Goal: Check status: Check status

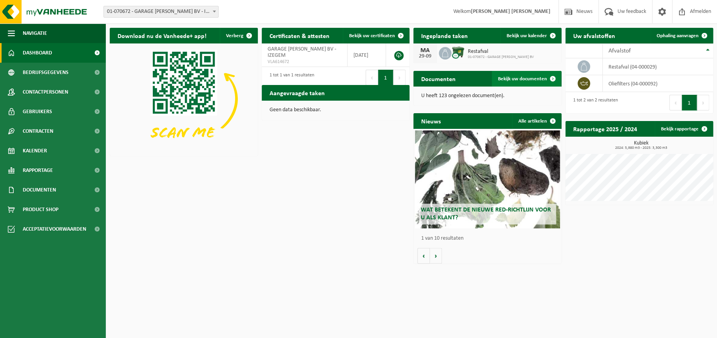
click at [517, 79] on span "Bekijk uw documenten" at bounding box center [522, 78] width 49 height 5
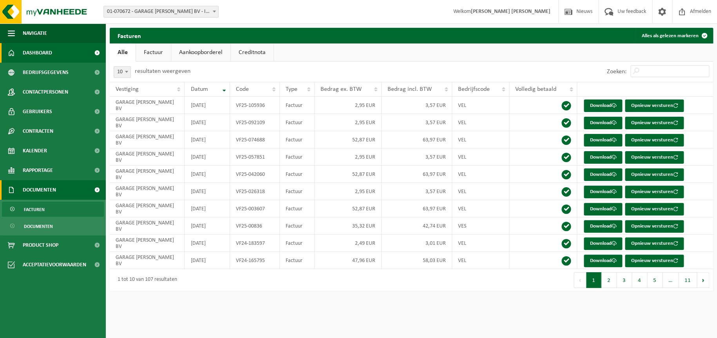
click at [40, 50] on span "Dashboard" at bounding box center [37, 53] width 29 height 20
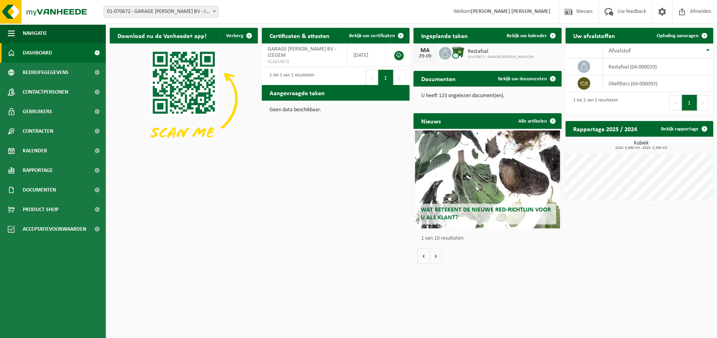
click at [447, 48] on span at bounding box center [445, 53] width 13 height 13
click at [536, 38] on span "Bekijk uw kalender" at bounding box center [527, 35] width 40 height 5
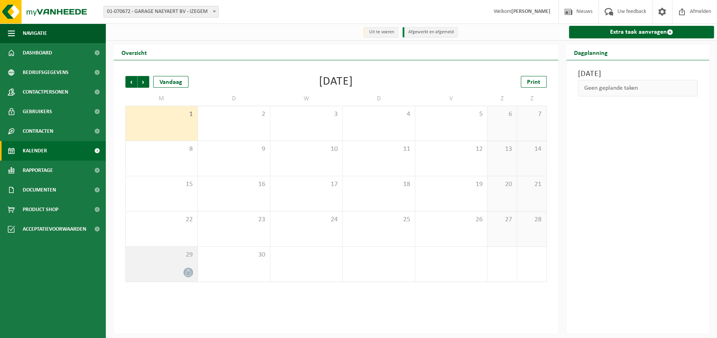
click at [187, 275] on icon at bounding box center [188, 272] width 7 height 7
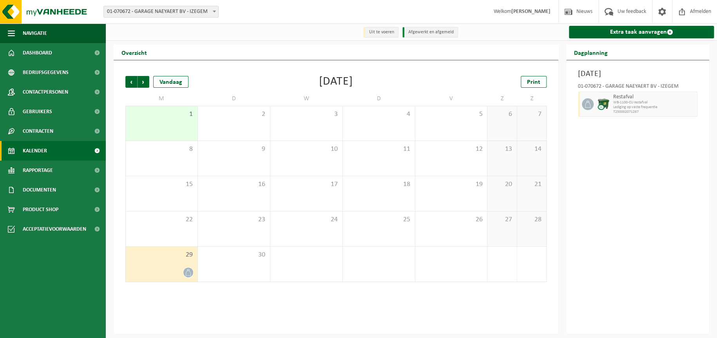
drag, startPoint x: 164, startPoint y: 260, endPoint x: 158, endPoint y: 261, distance: 5.5
click at [158, 261] on div "29" at bounding box center [162, 264] width 72 height 35
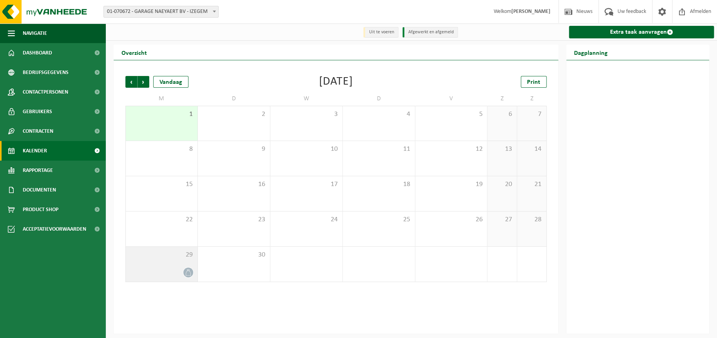
click at [158, 261] on div "29" at bounding box center [162, 264] width 72 height 35
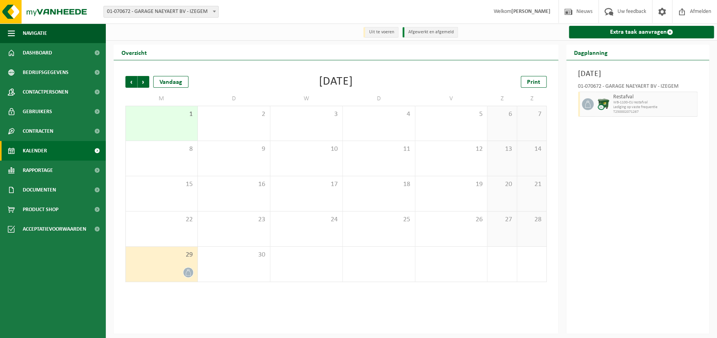
click at [158, 261] on div "29" at bounding box center [162, 264] width 72 height 35
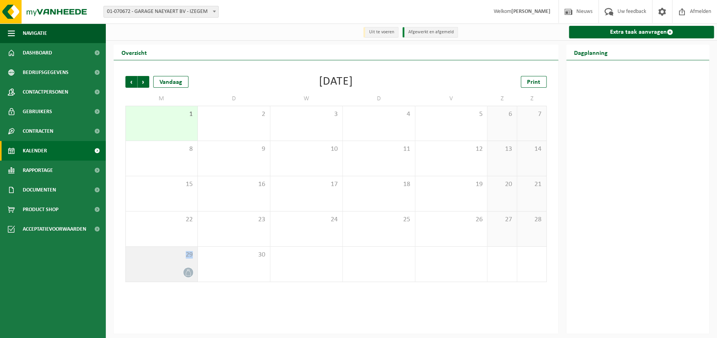
click at [158, 261] on div "29" at bounding box center [162, 264] width 72 height 35
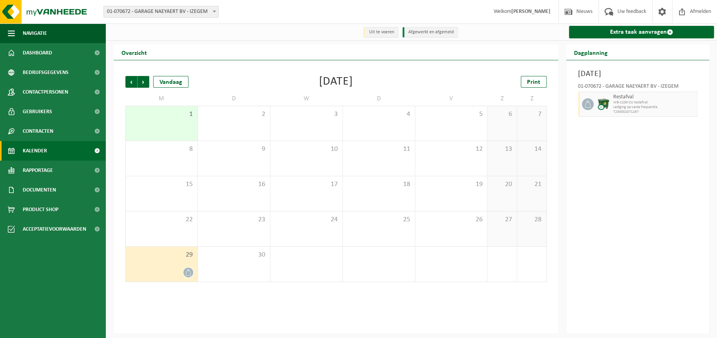
click at [240, 76] on div "Vorige Volgende Vandaag September 2025 Print" at bounding box center [335, 82] width 421 height 12
click at [143, 84] on span "Volgende" at bounding box center [144, 82] width 12 height 12
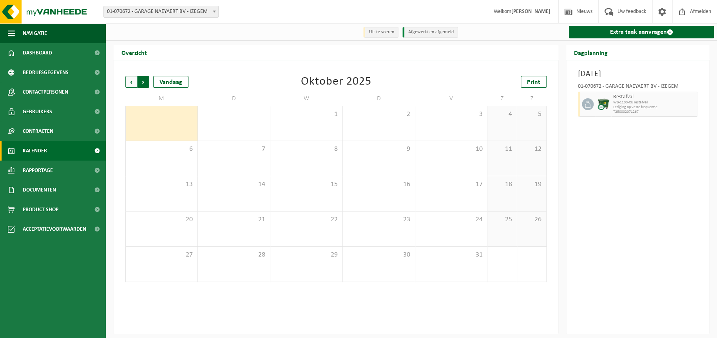
click at [132, 85] on span "Vorige" at bounding box center [131, 82] width 12 height 12
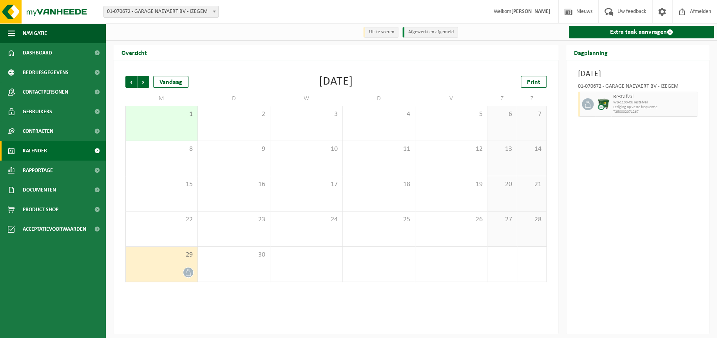
click at [132, 85] on span "Vorige" at bounding box center [131, 82] width 12 height 12
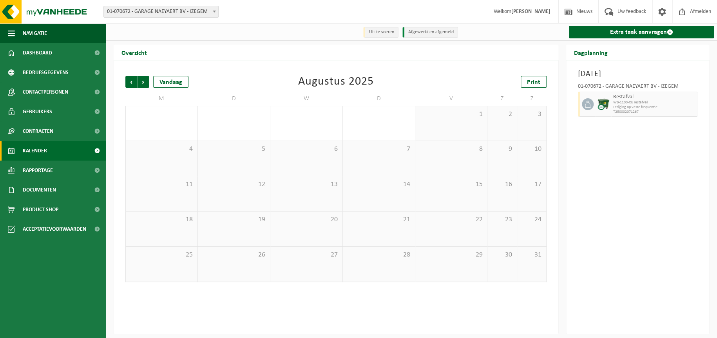
click at [132, 85] on span "Vorige" at bounding box center [131, 82] width 12 height 12
click at [143, 82] on span "Volgende" at bounding box center [144, 82] width 12 height 12
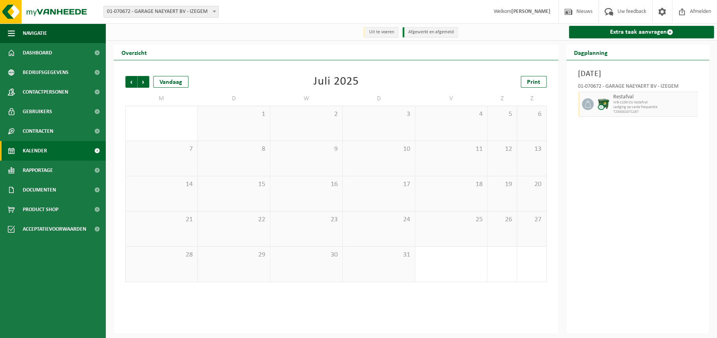
click at [143, 82] on span "Volgende" at bounding box center [144, 82] width 12 height 12
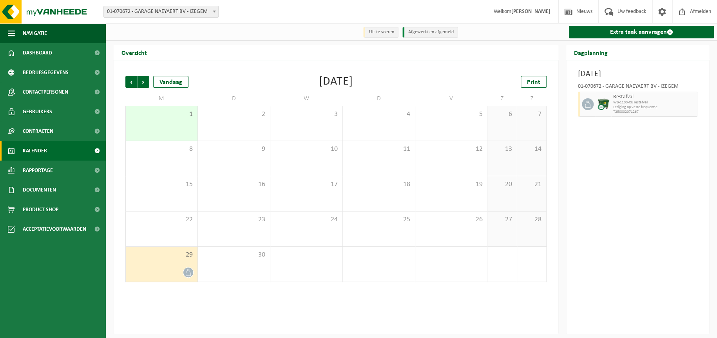
click at [143, 82] on span "Volgende" at bounding box center [144, 82] width 12 height 12
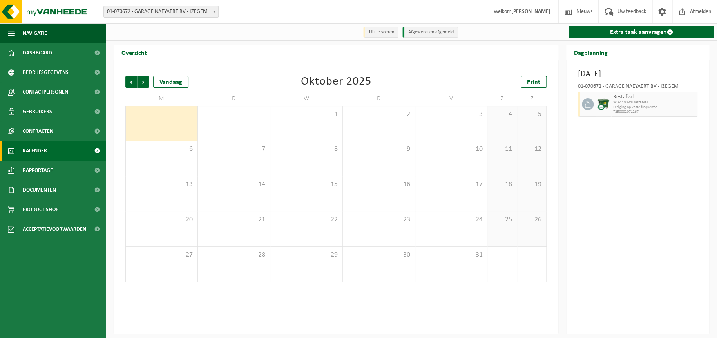
click at [143, 82] on span "Volgende" at bounding box center [144, 82] width 12 height 12
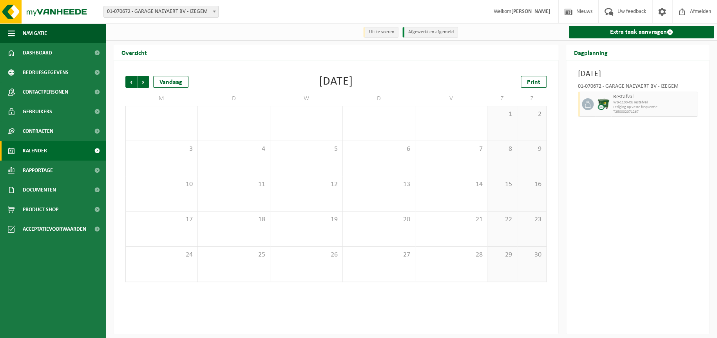
click at [143, 82] on span "Volgende" at bounding box center [144, 82] width 12 height 12
click at [131, 78] on span "Vorige" at bounding box center [131, 82] width 12 height 12
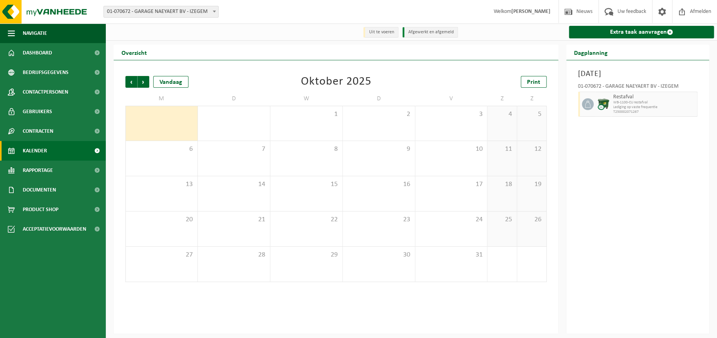
click at [131, 78] on span "Vorige" at bounding box center [131, 82] width 12 height 12
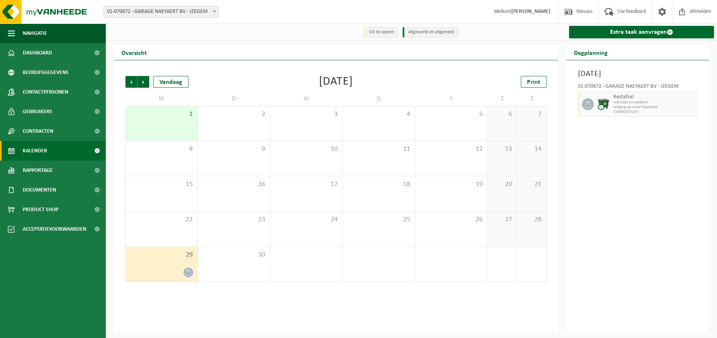
click at [131, 78] on span "Vorige" at bounding box center [131, 82] width 12 height 12
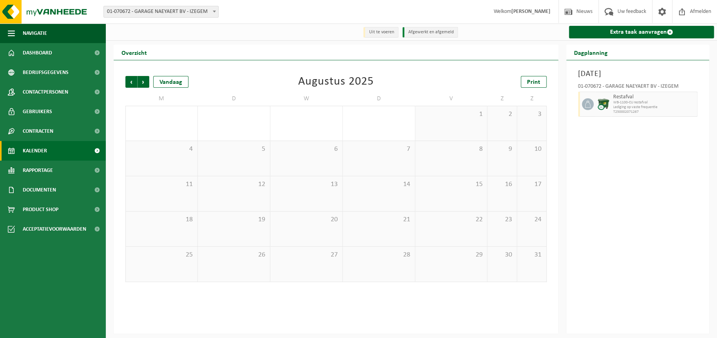
click at [131, 78] on span "Vorige" at bounding box center [131, 82] width 12 height 12
